Goal: Find specific page/section: Find specific page/section

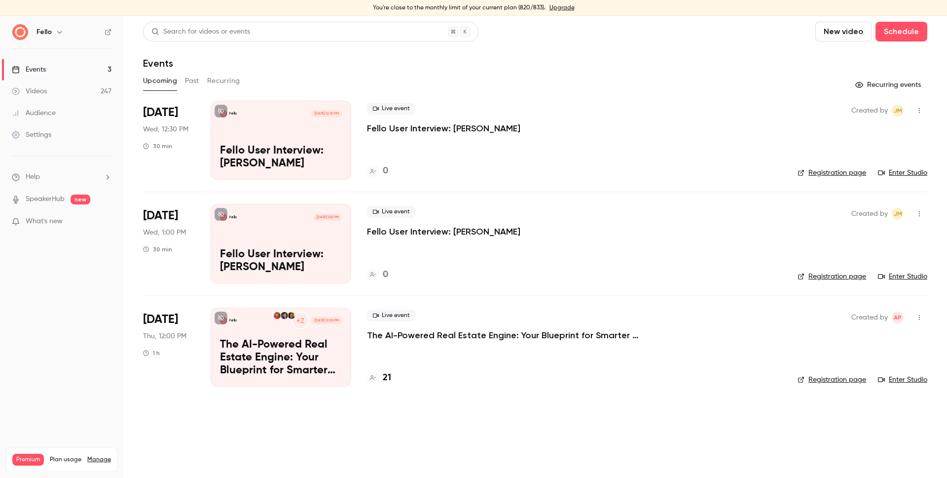
click at [60, 93] on link "Videos 247" at bounding box center [61, 91] width 123 height 22
